Goal: Task Accomplishment & Management: Use online tool/utility

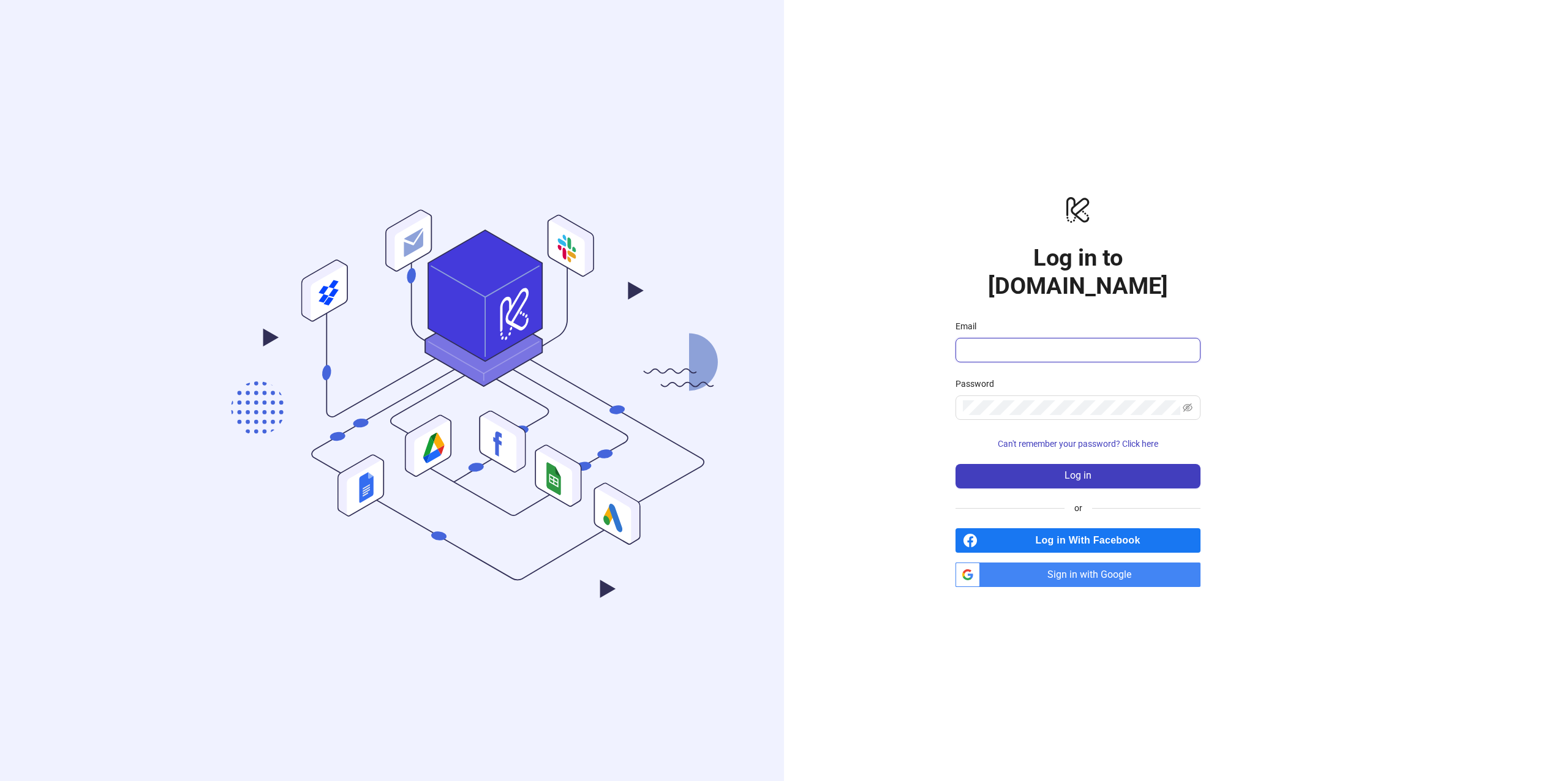
click at [981, 343] on input "Email" at bounding box center [1077, 350] width 228 height 15
type input "**********"
drag, startPoint x: 980, startPoint y: 456, endPoint x: 962, endPoint y: 432, distance: 30.0
click at [980, 464] on button "Log in" at bounding box center [1078, 476] width 245 height 25
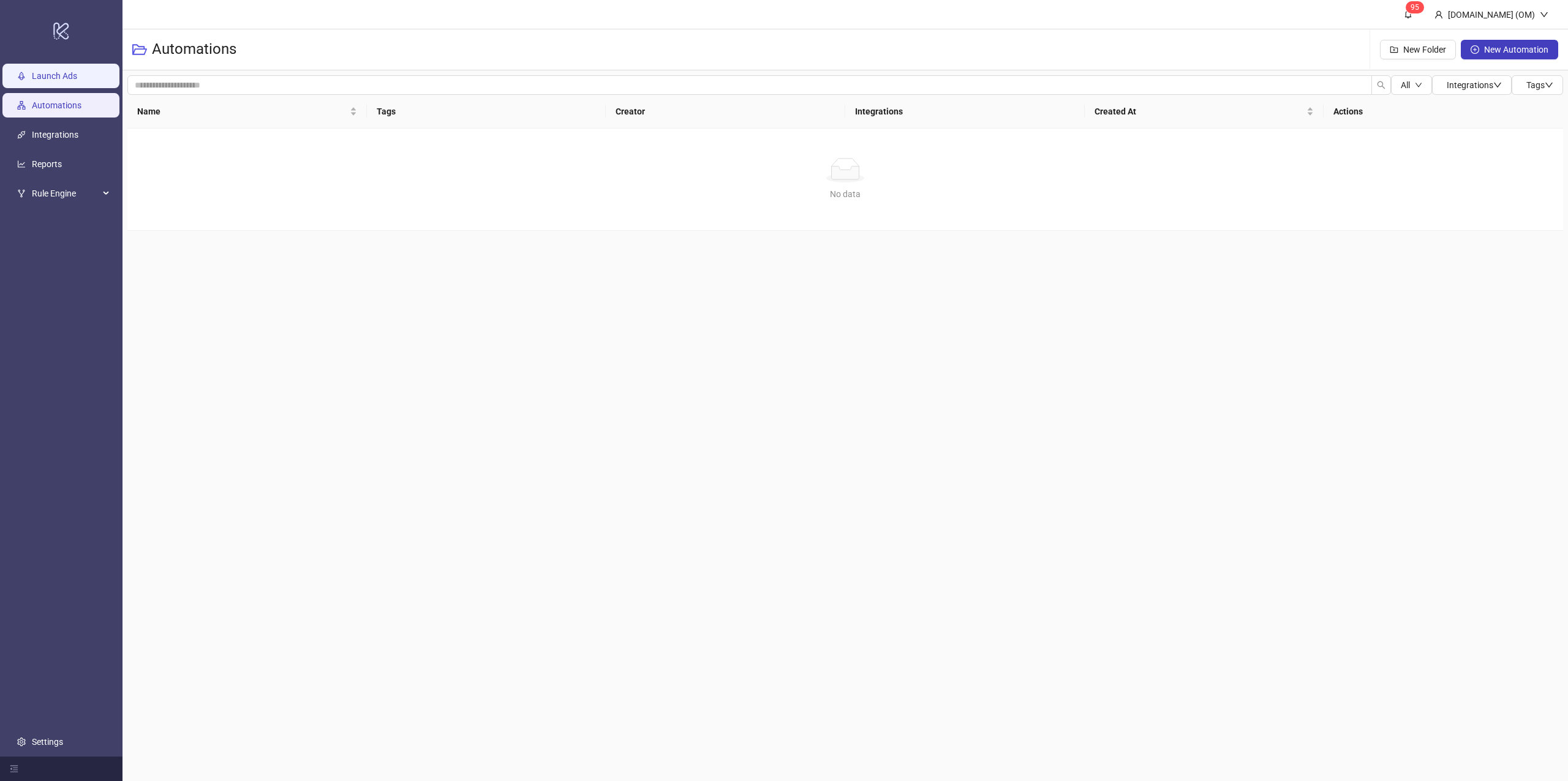
click at [37, 81] on link "Launch Ads" at bounding box center [54, 76] width 45 height 10
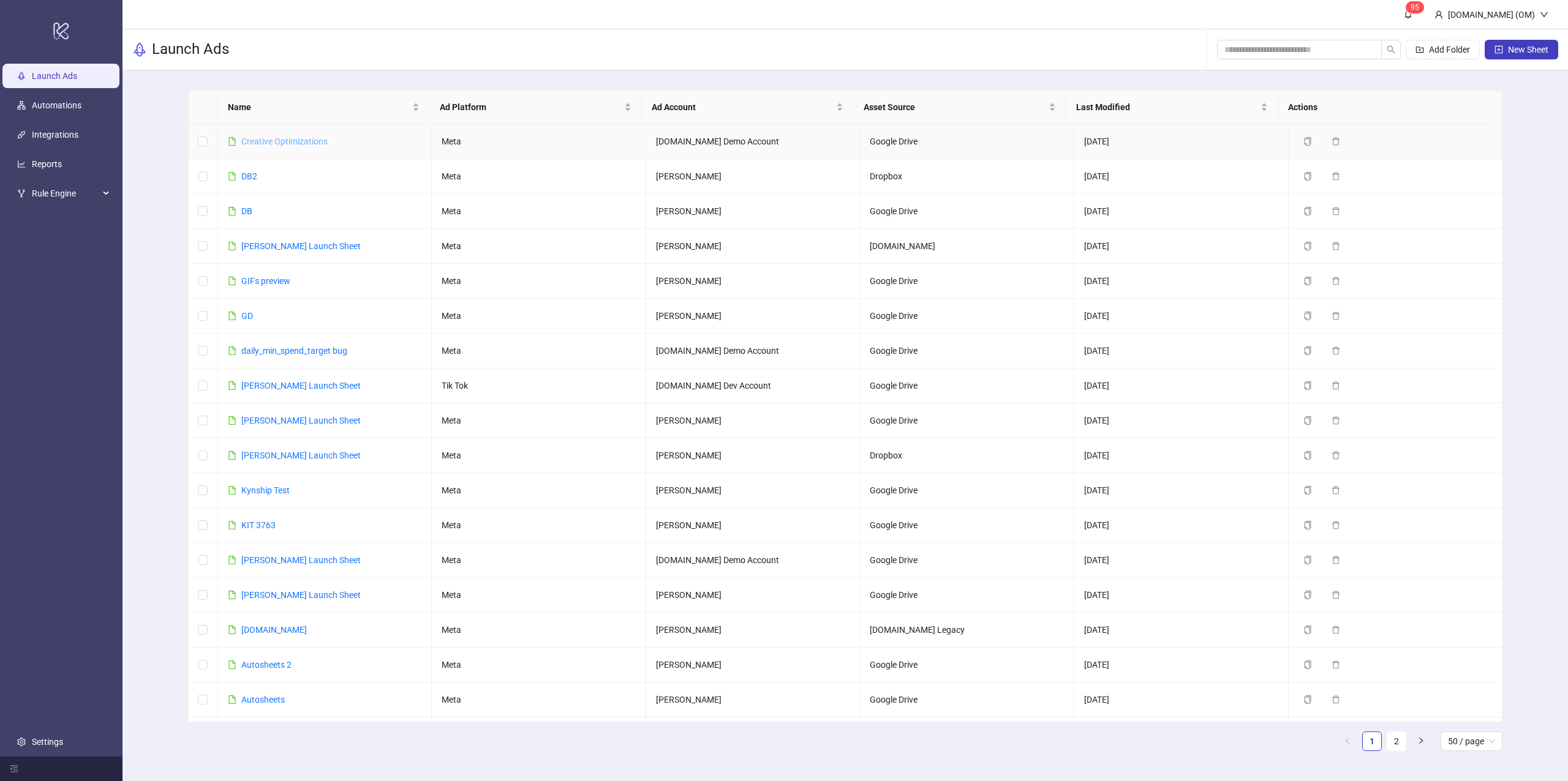
click at [294, 140] on link "Creative Optimizations" at bounding box center [284, 141] width 86 height 10
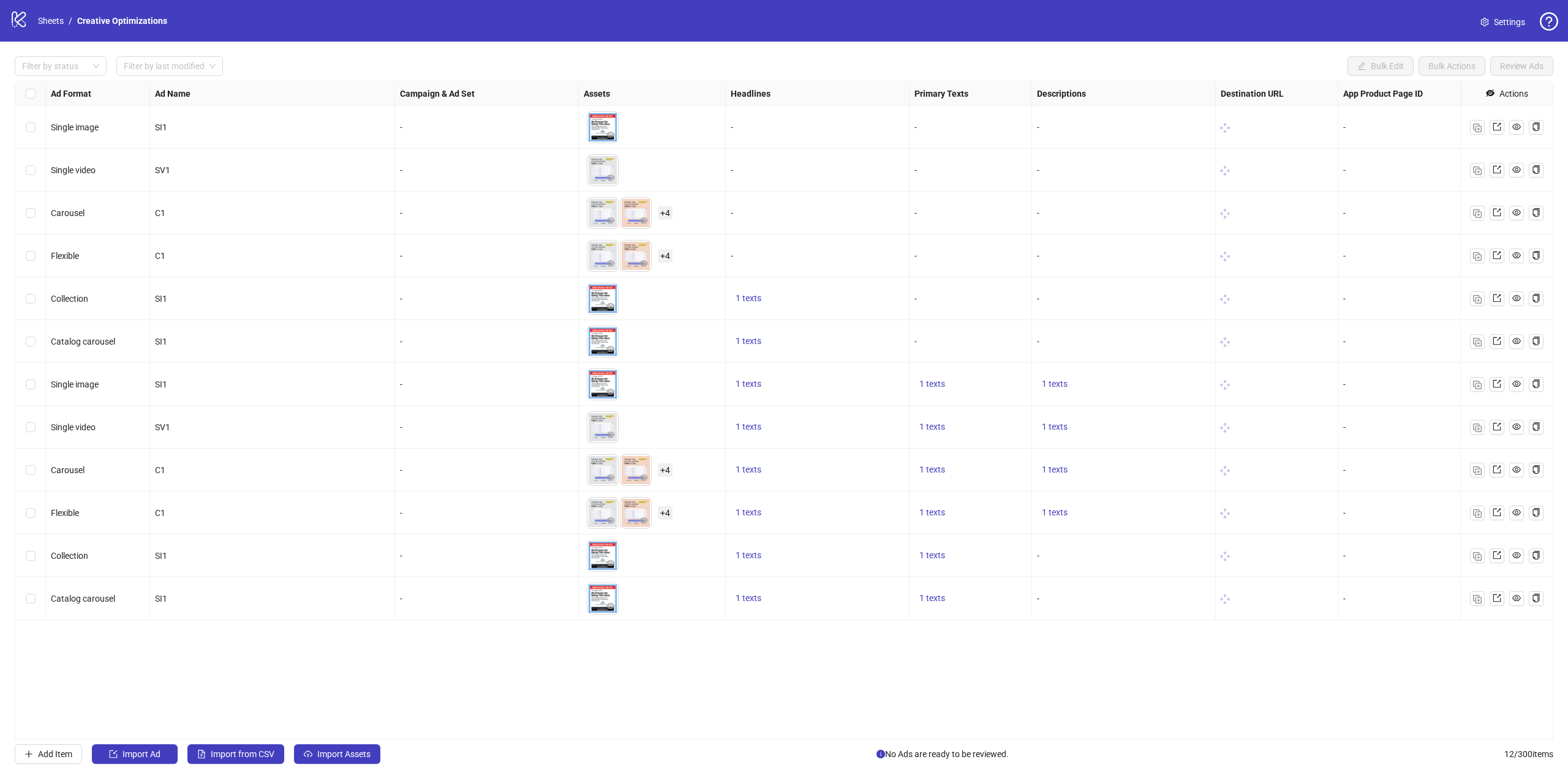
scroll to position [0, 466]
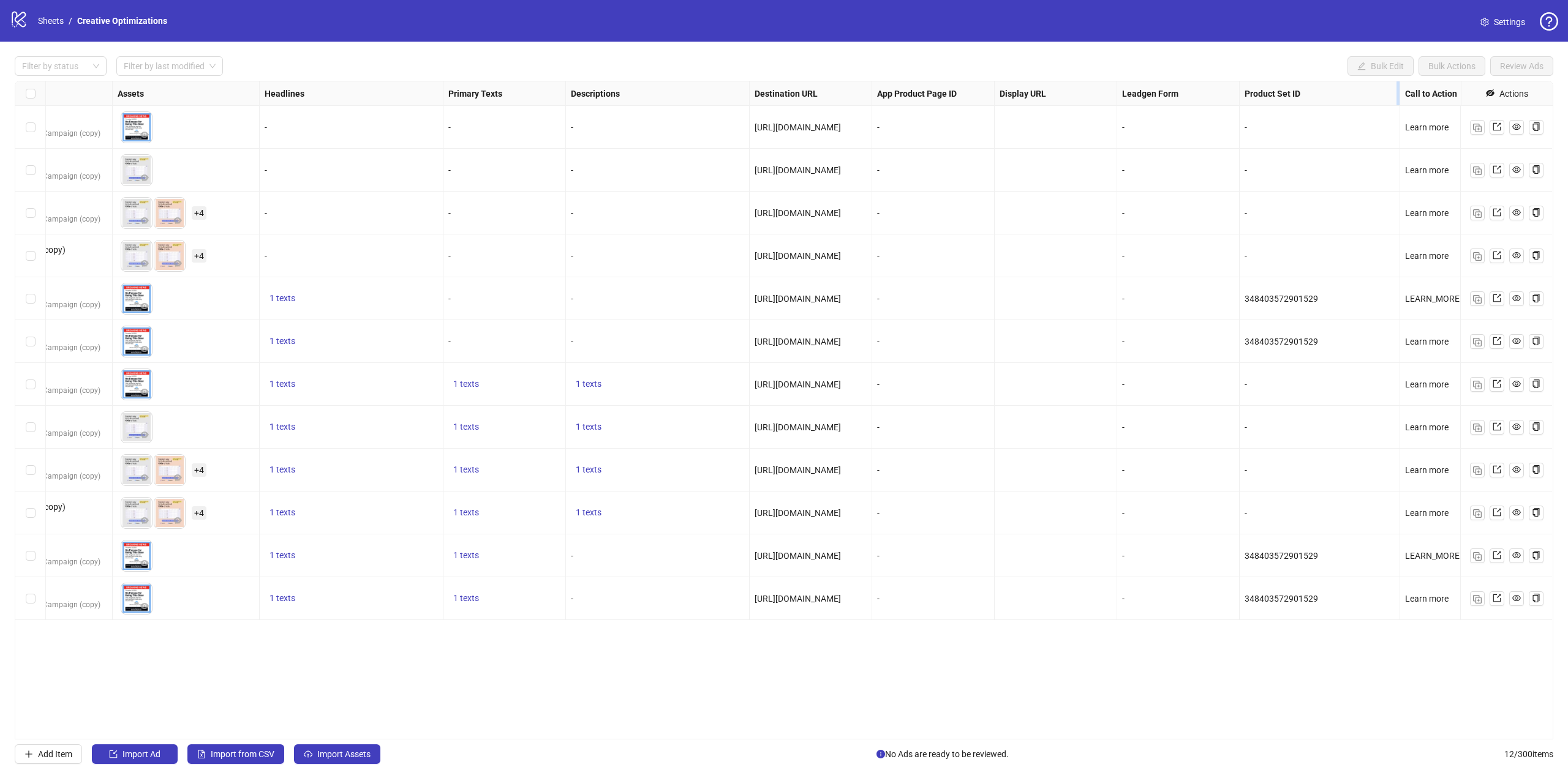
drag, startPoint x: 1359, startPoint y: 93, endPoint x: 1396, endPoint y: 91, distance: 37.1
click at [1396, 91] on div "Resize Product Set ID column" at bounding box center [1398, 93] width 3 height 24
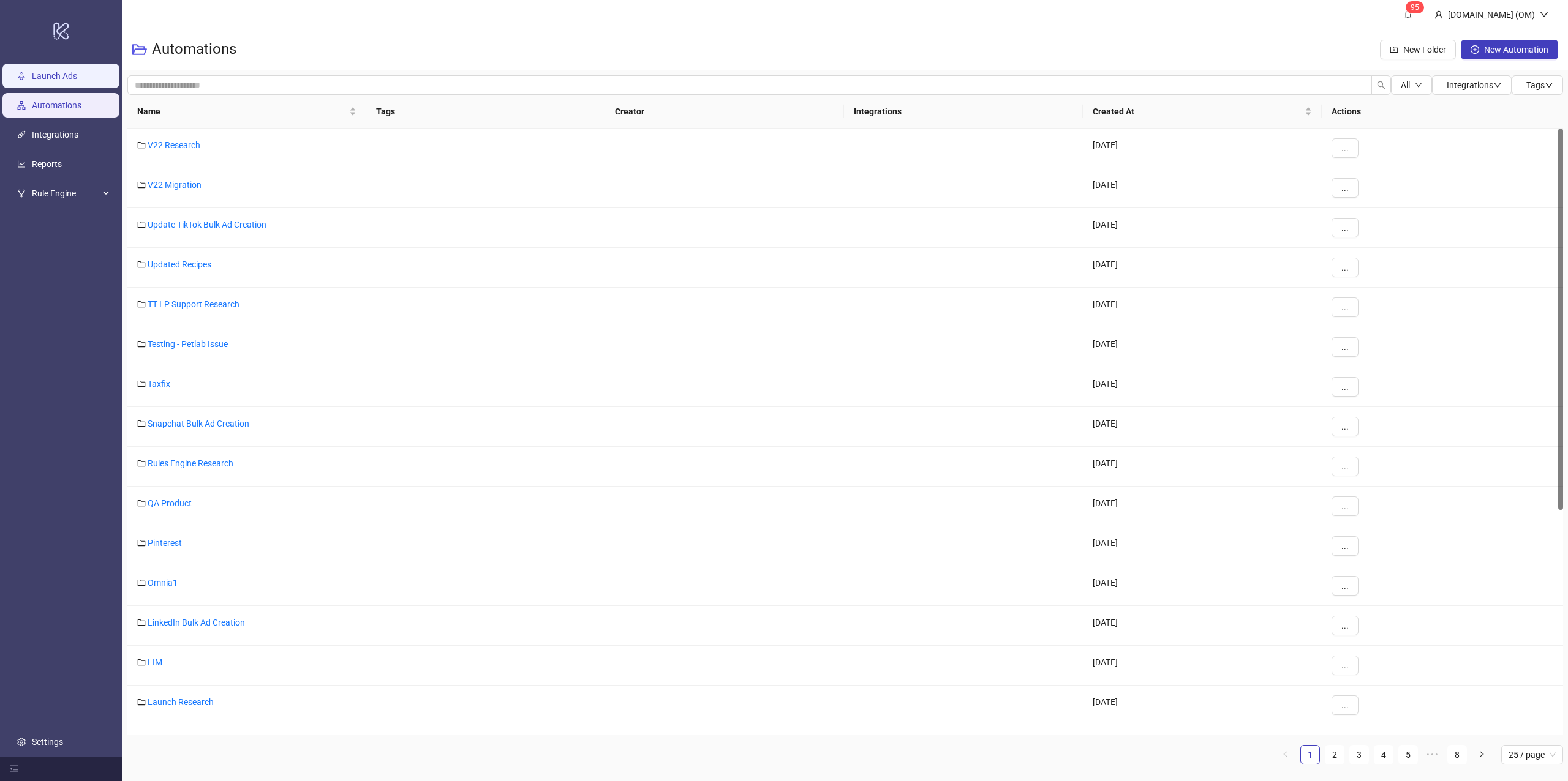
click at [52, 71] on link "Launch Ads" at bounding box center [54, 76] width 45 height 10
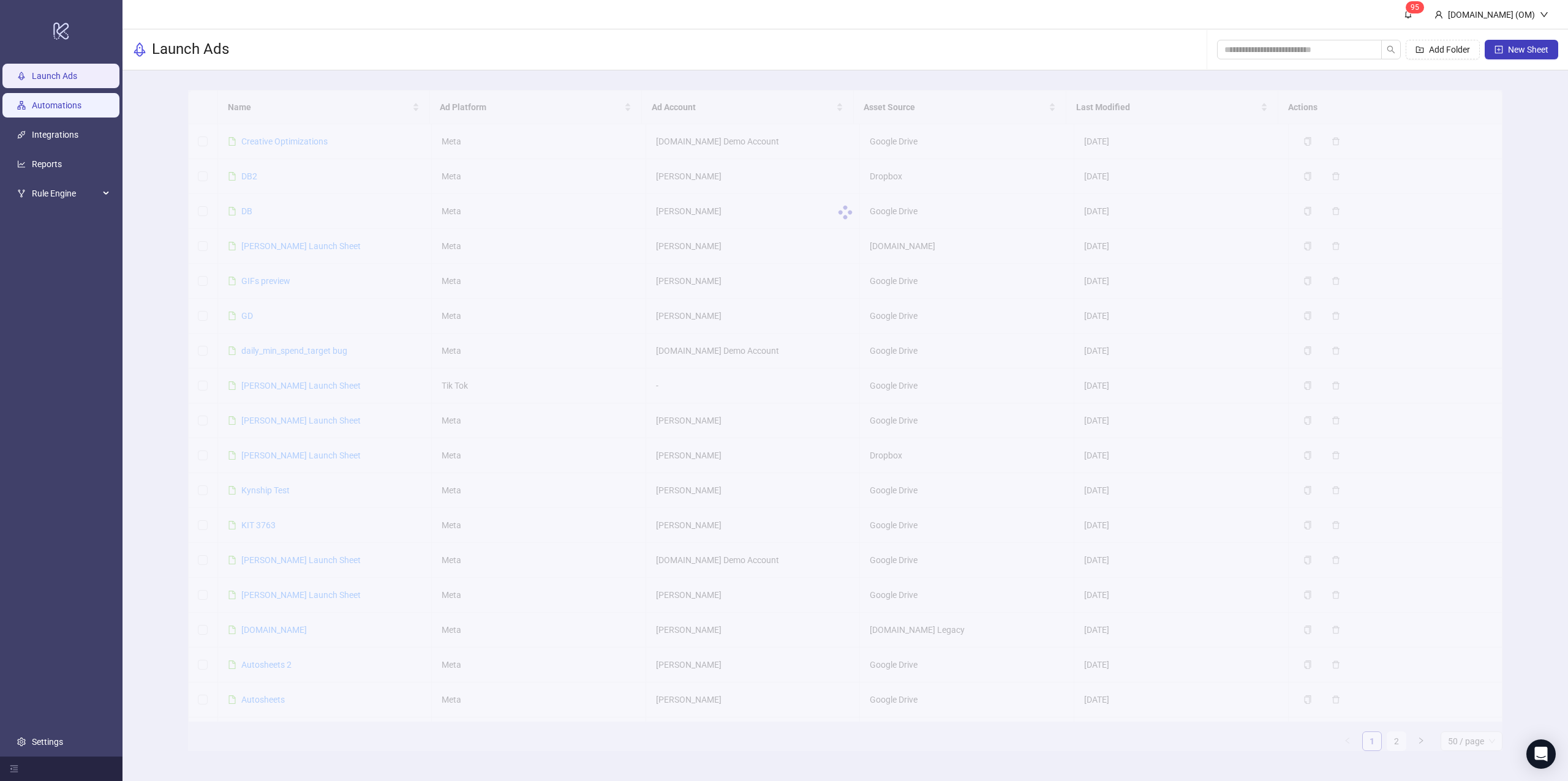
click at [79, 101] on link "Automations" at bounding box center [56, 105] width 50 height 10
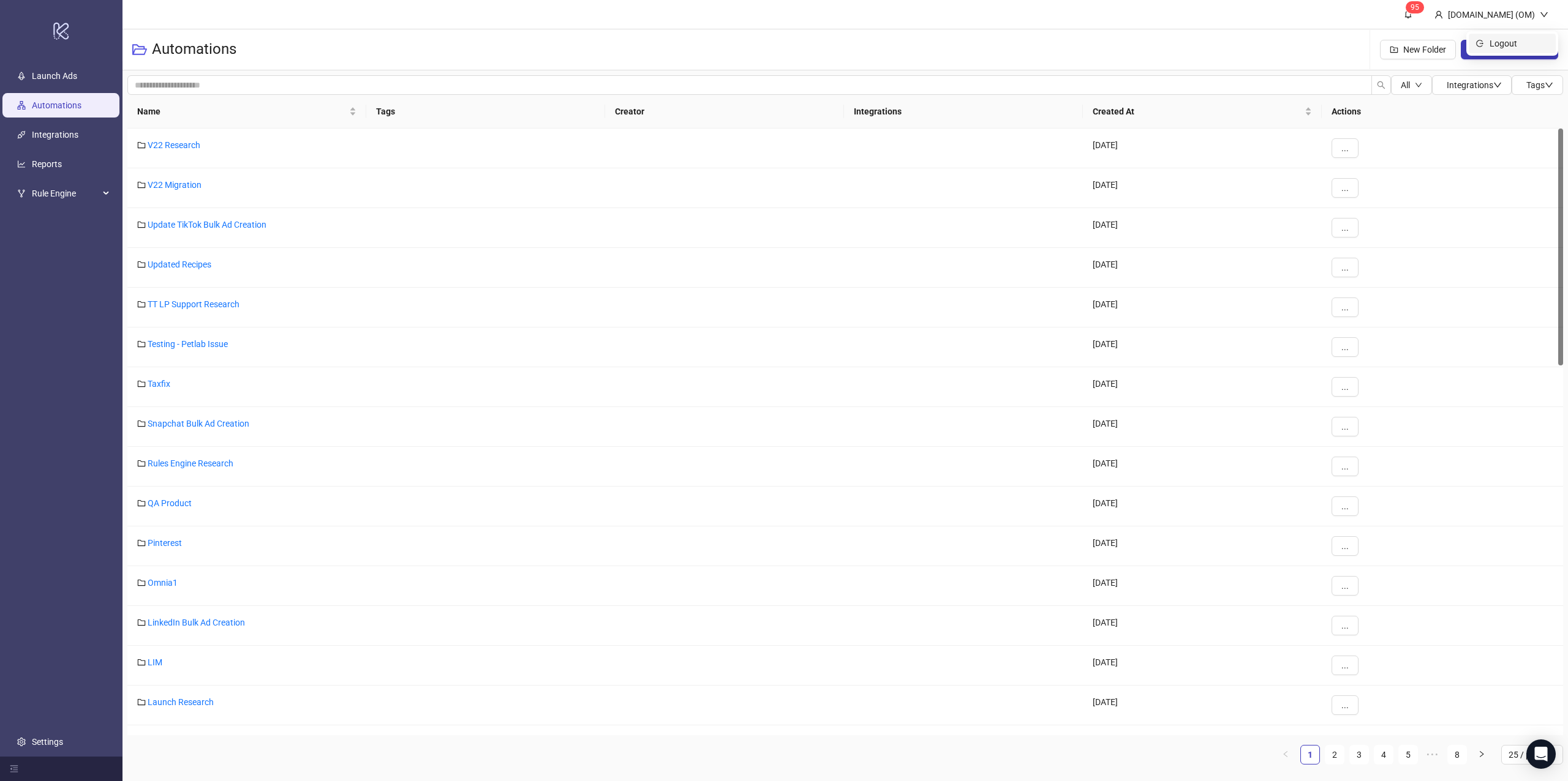
click at [1502, 32] on ul "Logout" at bounding box center [1512, 43] width 92 height 25
click at [1492, 49] on span "New Automation" at bounding box center [1516, 49] width 64 height 10
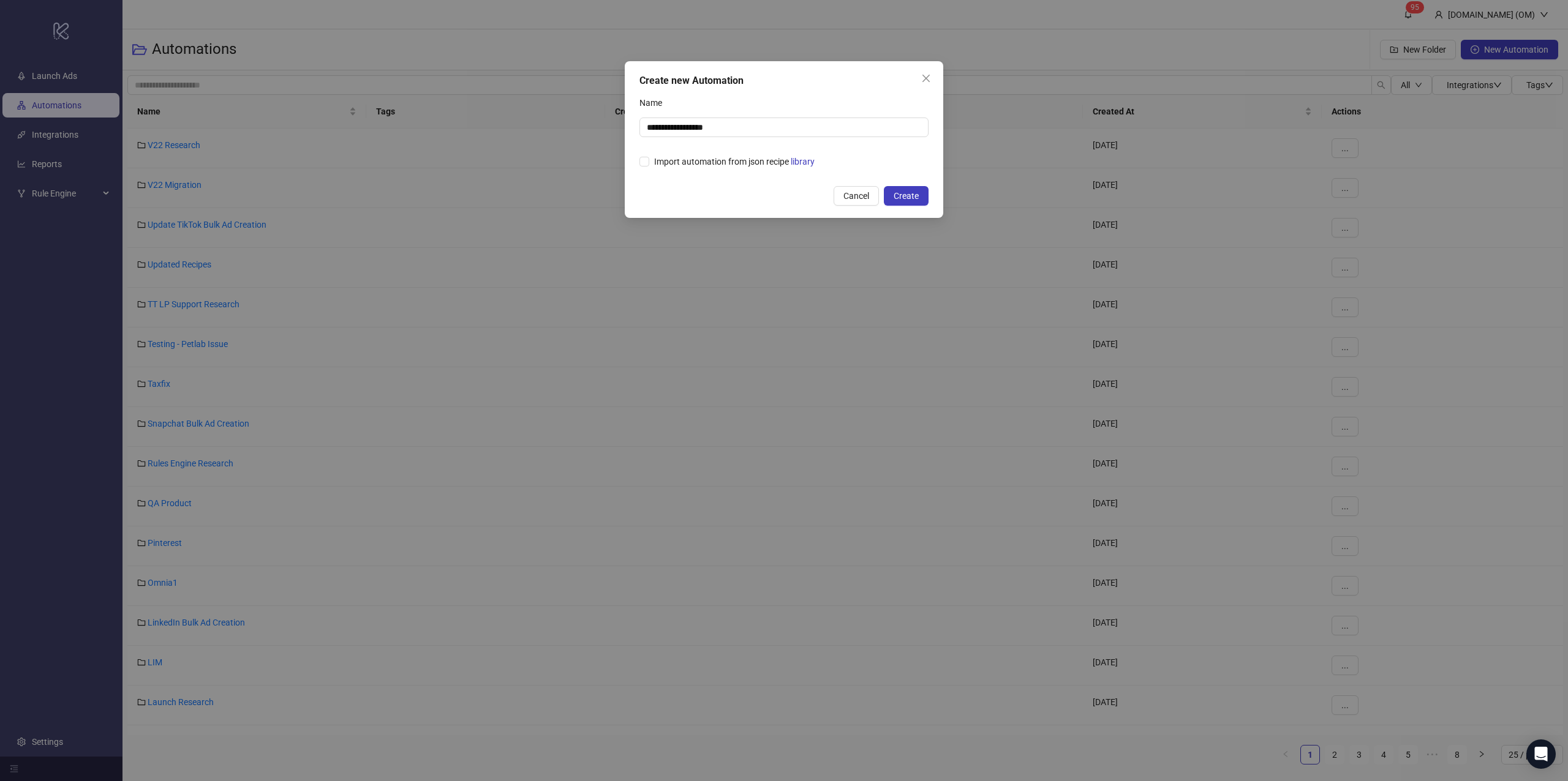
click at [1492, 18] on div "**********" at bounding box center [784, 390] width 1568 height 781
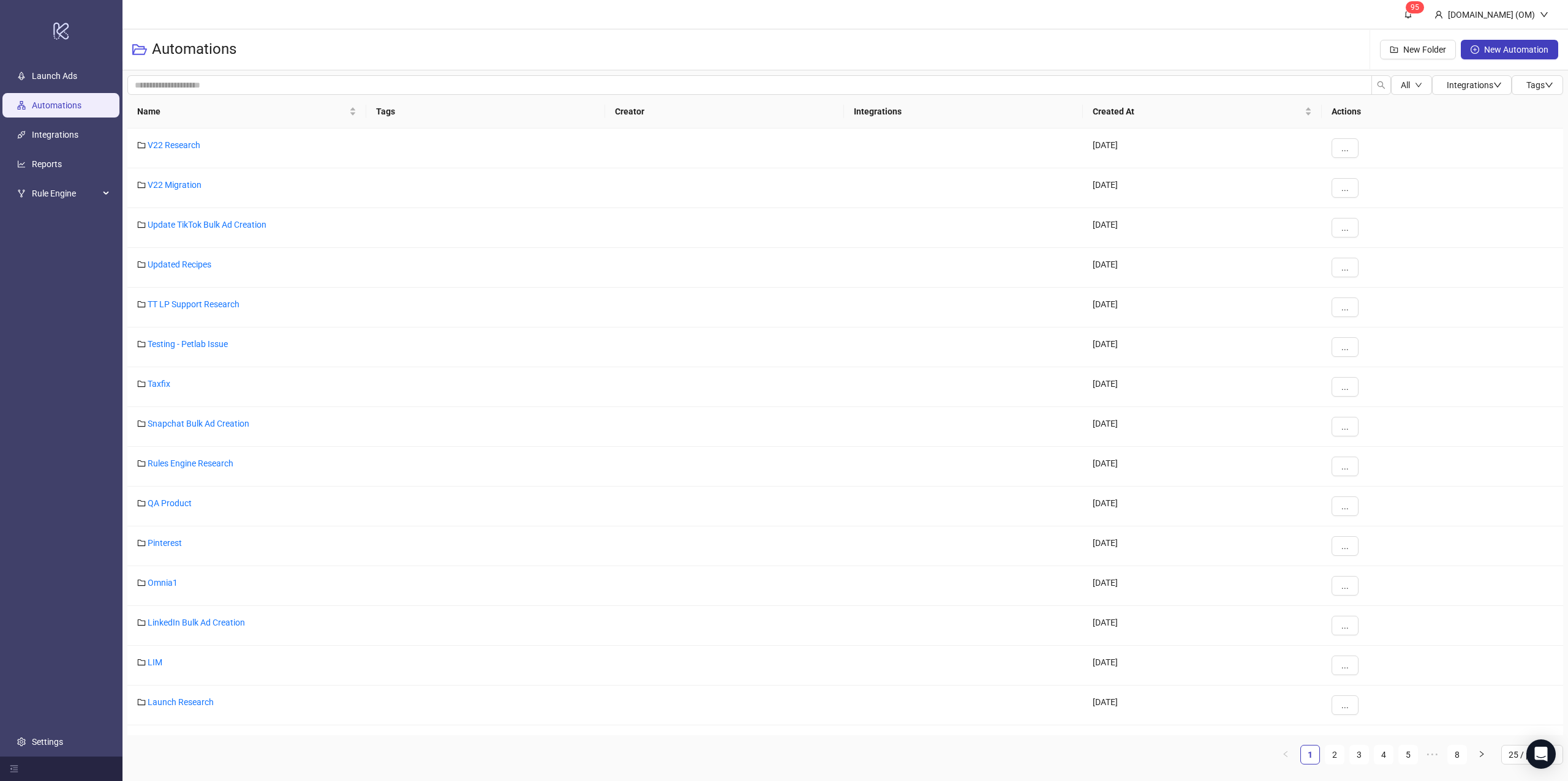
click at [1497, 13] on div "[DOMAIN_NAME] (OM)" at bounding box center [1491, 15] width 97 height 13
click at [1497, 40] on span "Logout" at bounding box center [1519, 43] width 59 height 13
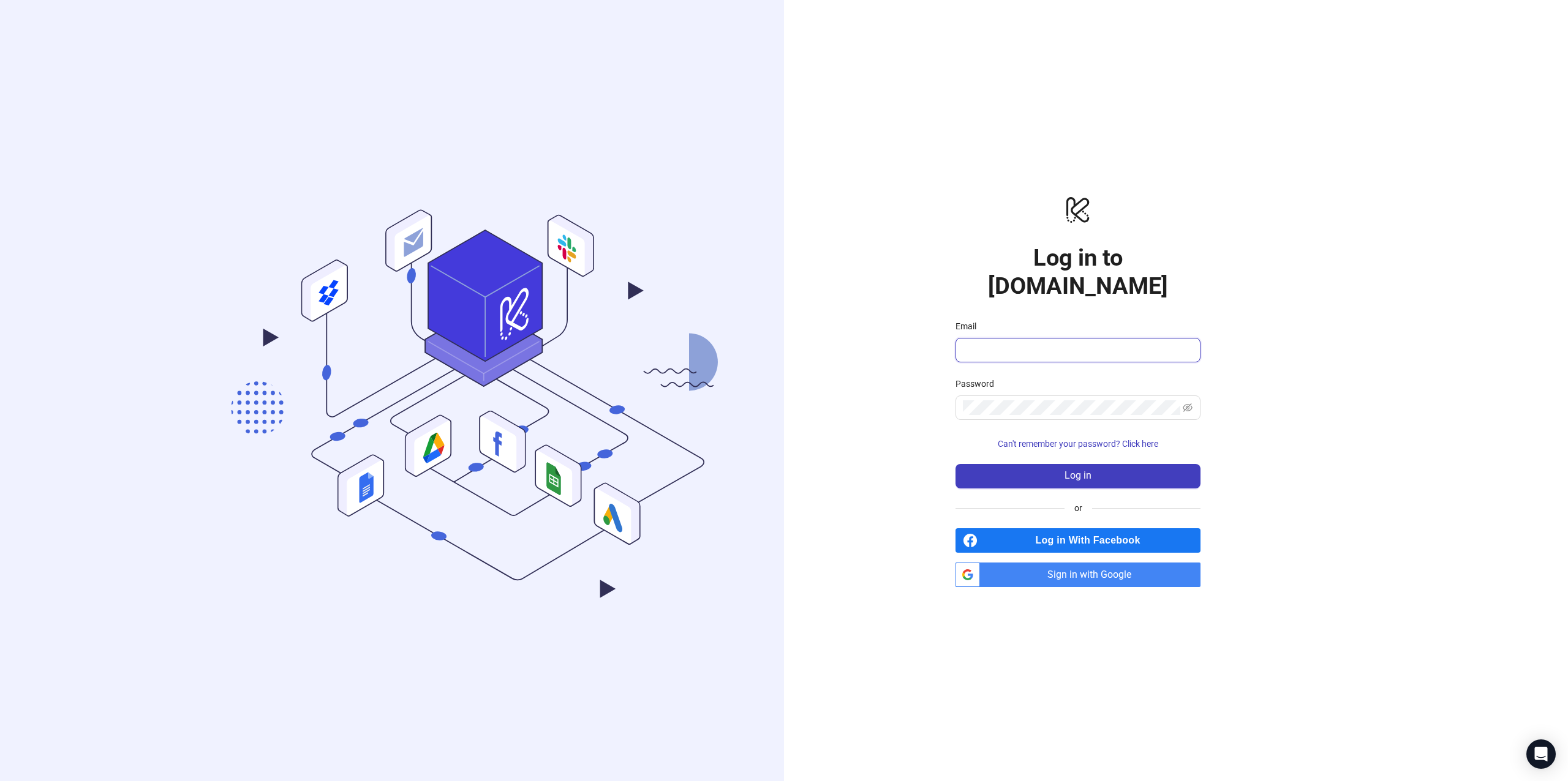
click at [1022, 343] on input "Email" at bounding box center [1077, 350] width 228 height 15
type input "**********"
click at [978, 464] on button "Log in" at bounding box center [1078, 476] width 245 height 25
